Goal: Find specific page/section: Find specific page/section

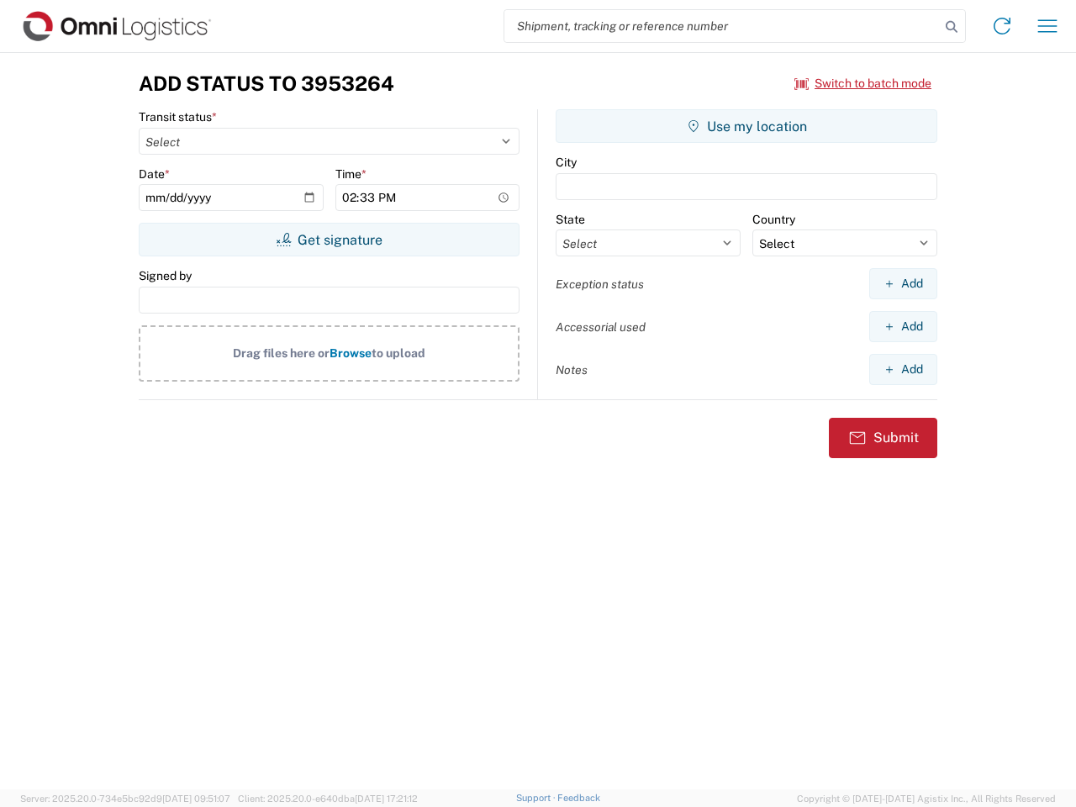
click at [722, 26] on input "search" at bounding box center [721, 26] width 435 height 32
click at [952, 27] on icon at bounding box center [952, 27] width 24 height 24
click at [1002, 26] on icon at bounding box center [1002, 26] width 27 height 27
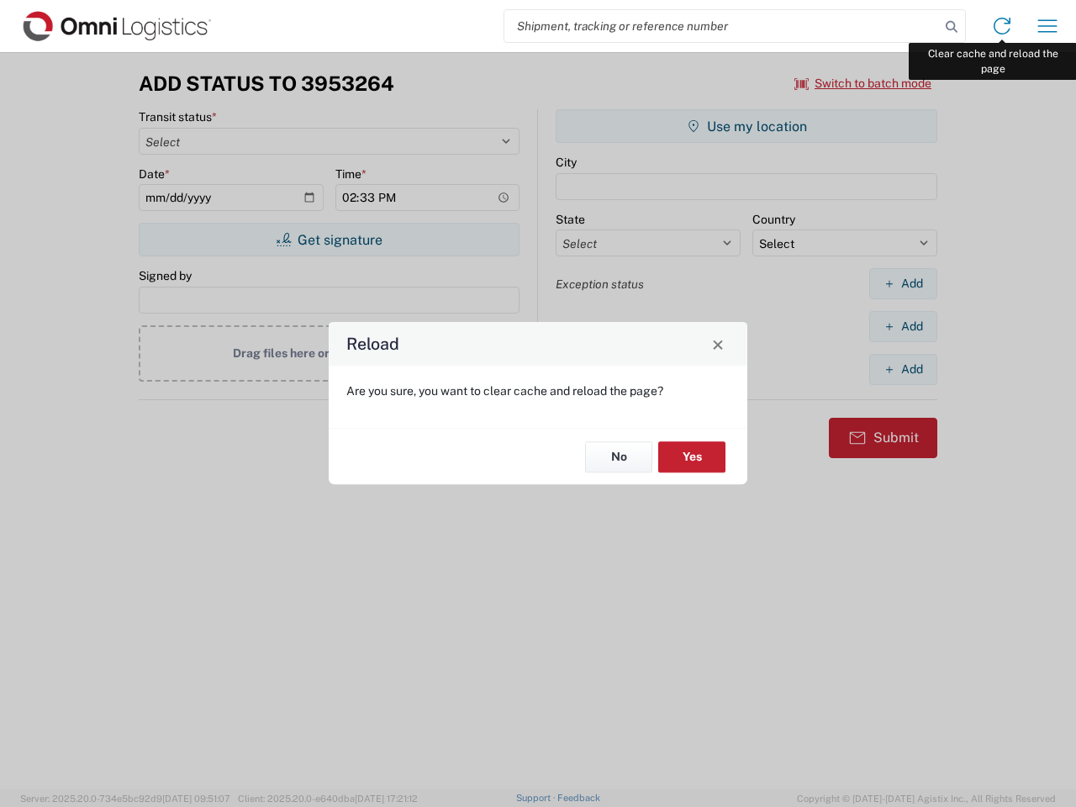
click at [1047, 26] on div "Reload Are you sure, you want to clear cache and reload the page? No Yes" at bounding box center [538, 403] width 1076 height 807
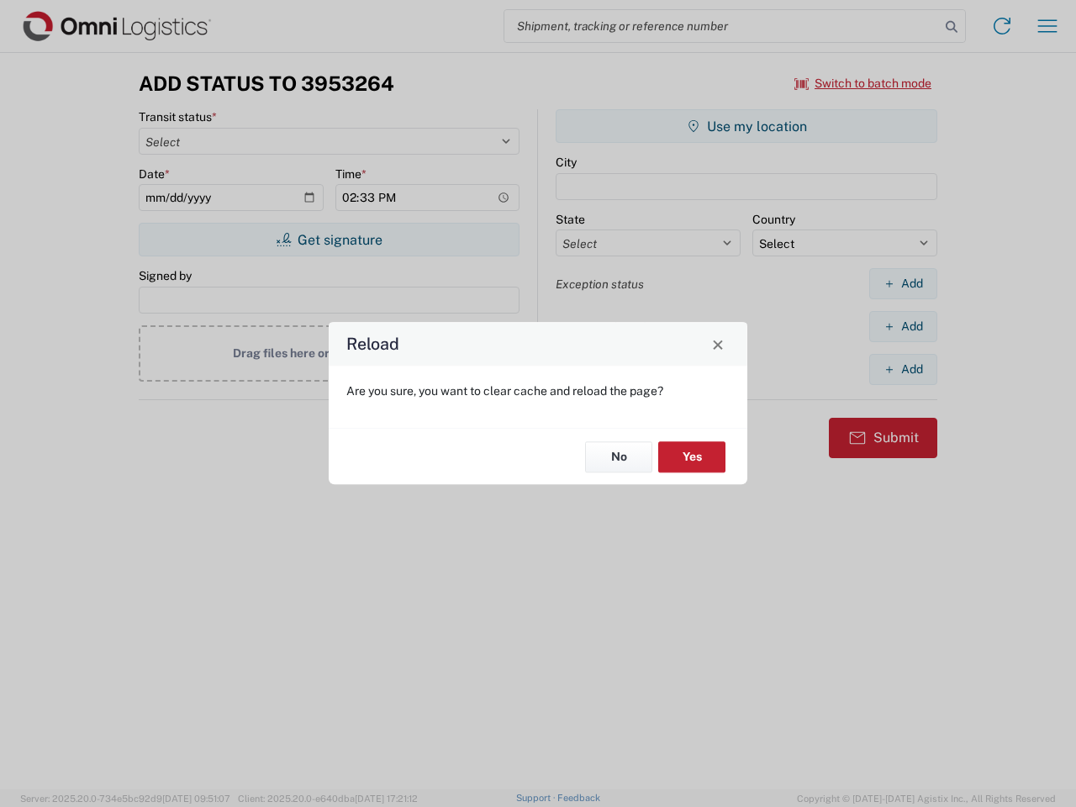
click at [863, 83] on div "Reload Are you sure, you want to clear cache and reload the page? No Yes" at bounding box center [538, 403] width 1076 height 807
click at [329, 240] on div "Reload Are you sure, you want to clear cache and reload the page? No Yes" at bounding box center [538, 403] width 1076 height 807
click at [747, 126] on div "Reload Are you sure, you want to clear cache and reload the page? No Yes" at bounding box center [538, 403] width 1076 height 807
click at [903, 283] on div "Reload Are you sure, you want to clear cache and reload the page? No Yes" at bounding box center [538, 403] width 1076 height 807
click at [903, 326] on div "Reload Are you sure, you want to clear cache and reload the page? No Yes" at bounding box center [538, 403] width 1076 height 807
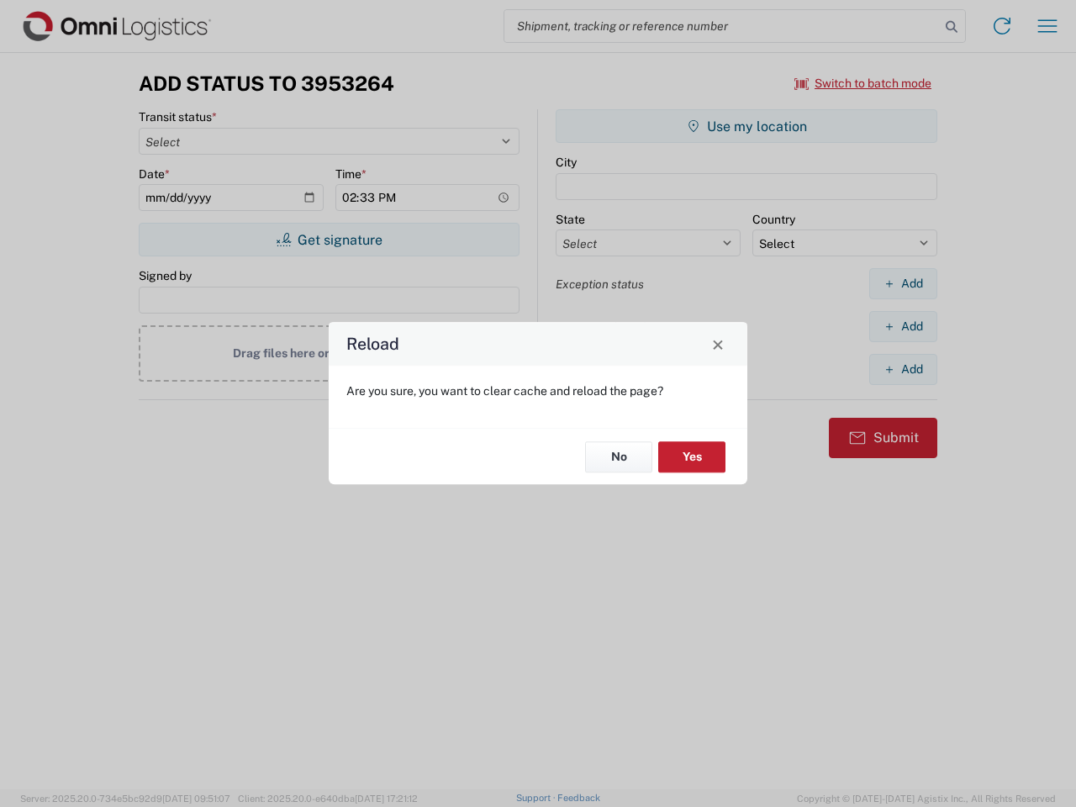
click at [903, 369] on div "Reload Are you sure, you want to clear cache and reload the page? No Yes" at bounding box center [538, 403] width 1076 height 807
